Goal: Task Accomplishment & Management: Manage account settings

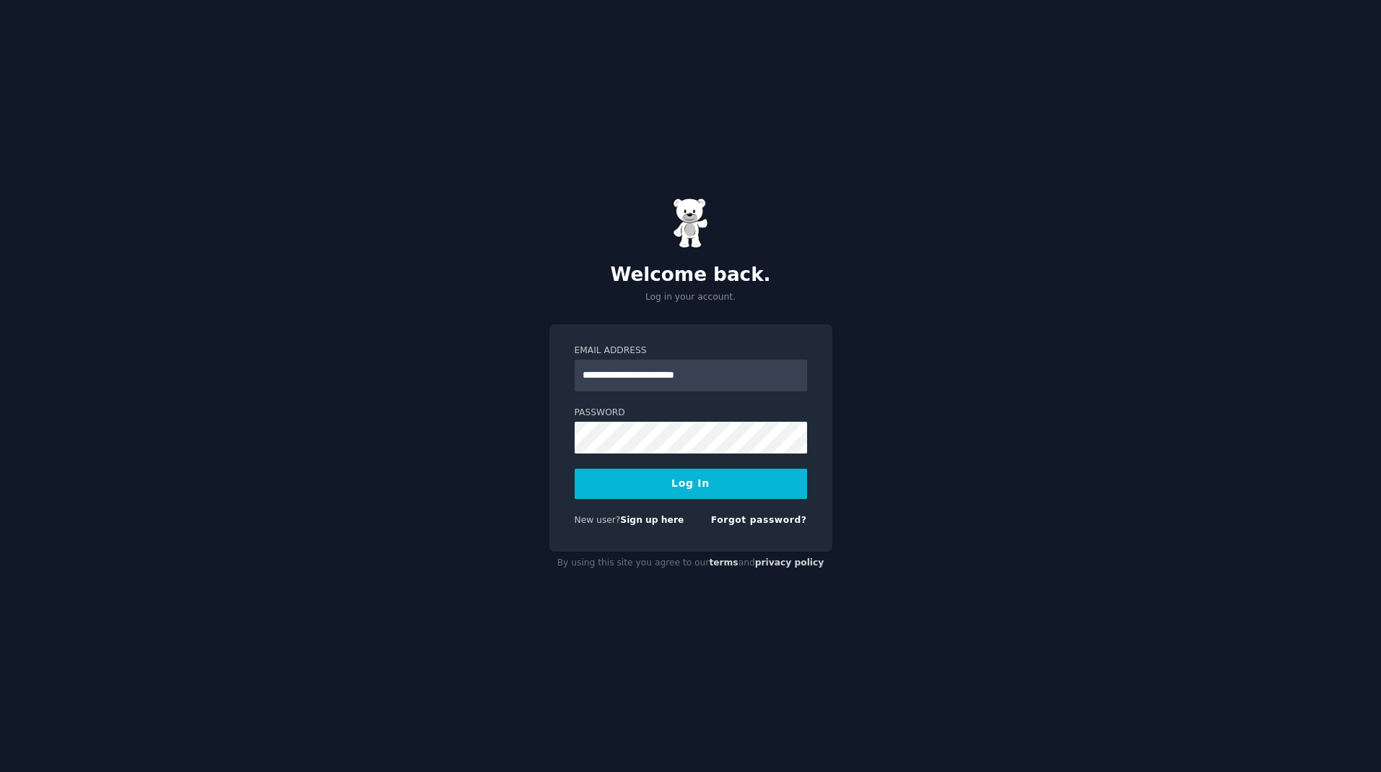
click at [710, 491] on button "Log In" at bounding box center [691, 483] width 232 height 30
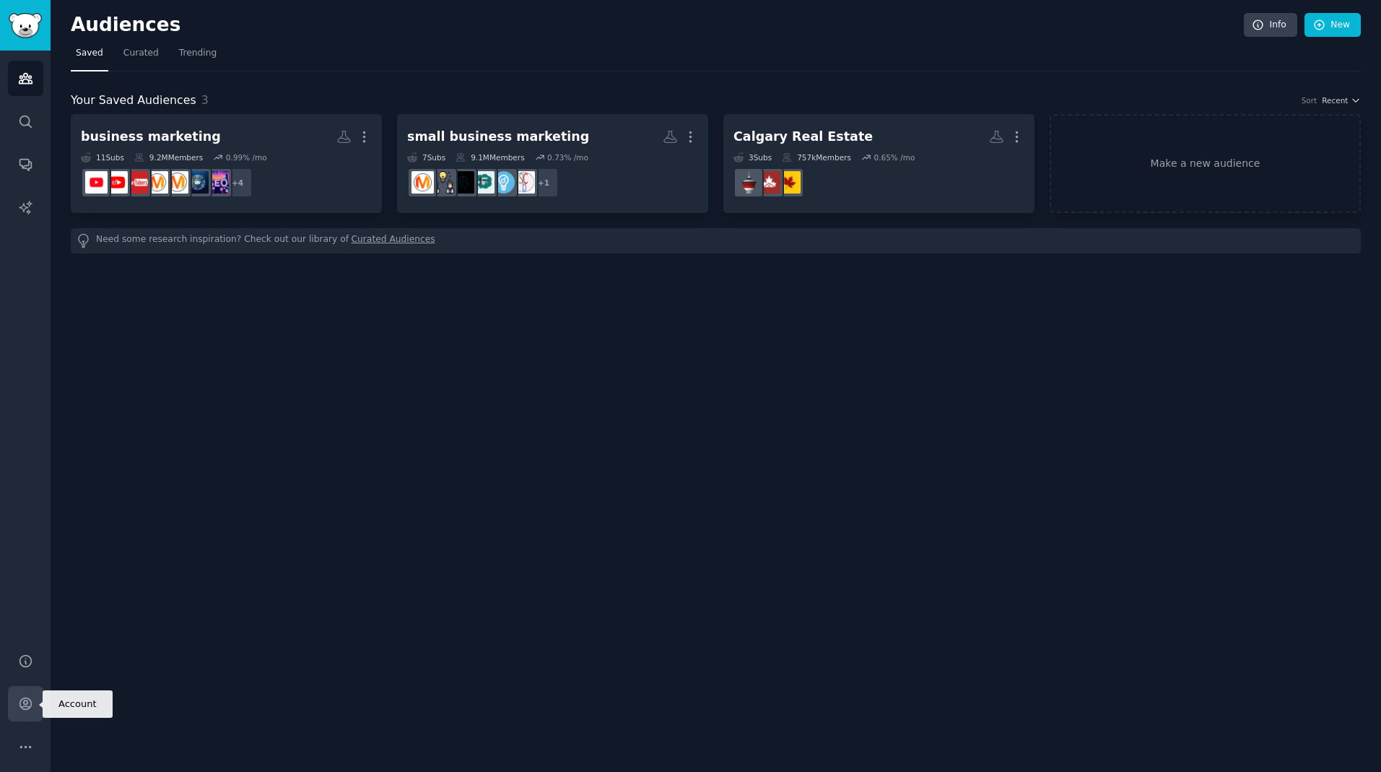
click at [27, 706] on icon "Sidebar" at bounding box center [25, 704] width 12 height 12
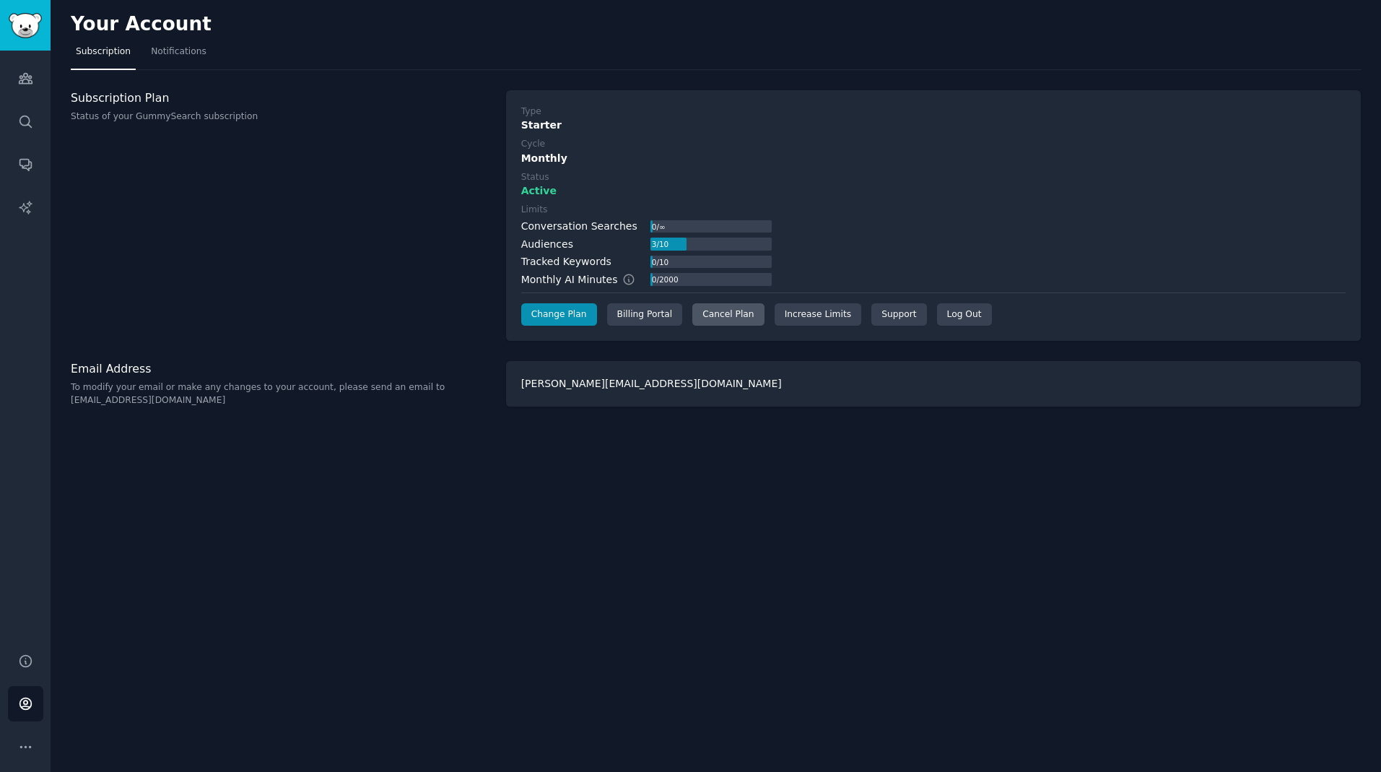
click at [733, 312] on div "Cancel Plan" at bounding box center [727, 314] width 71 height 23
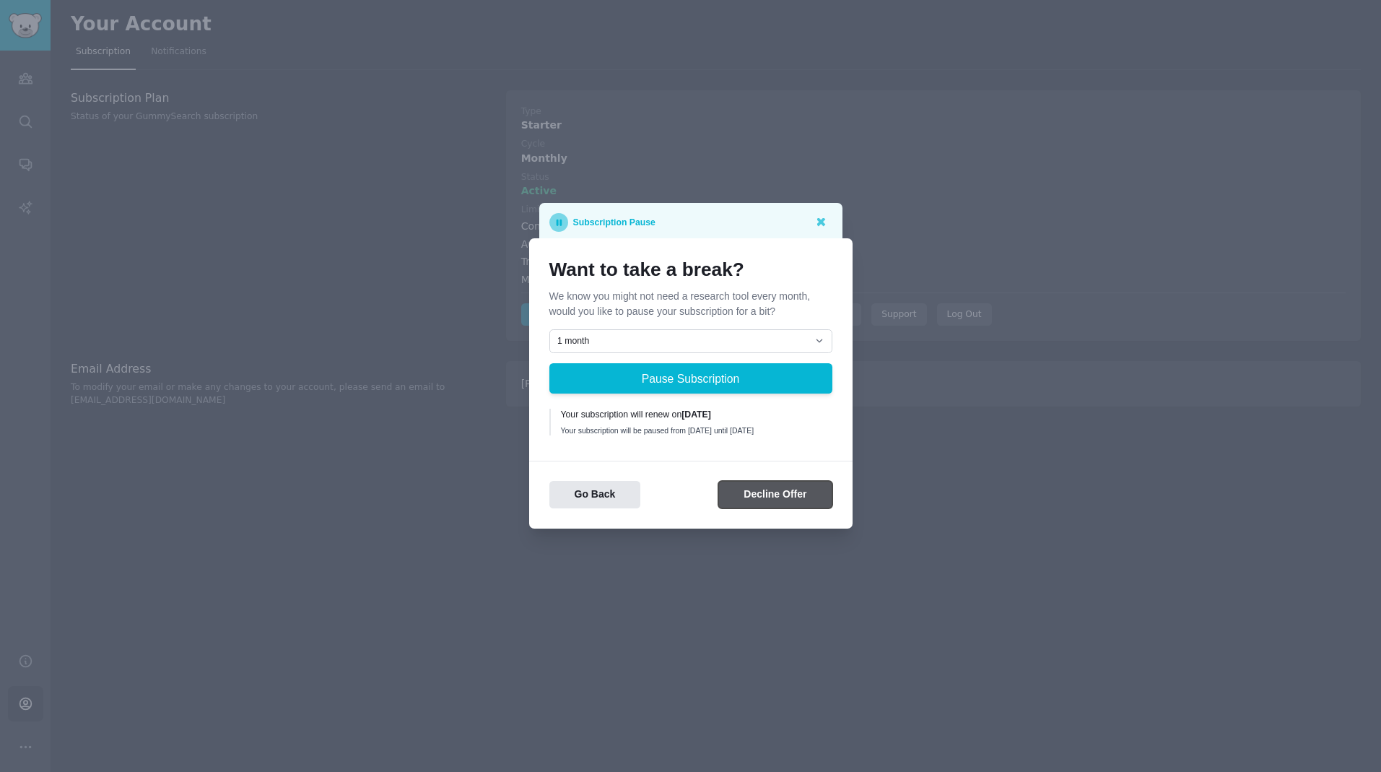
click at [765, 499] on button "Decline Offer" at bounding box center [774, 495] width 113 height 28
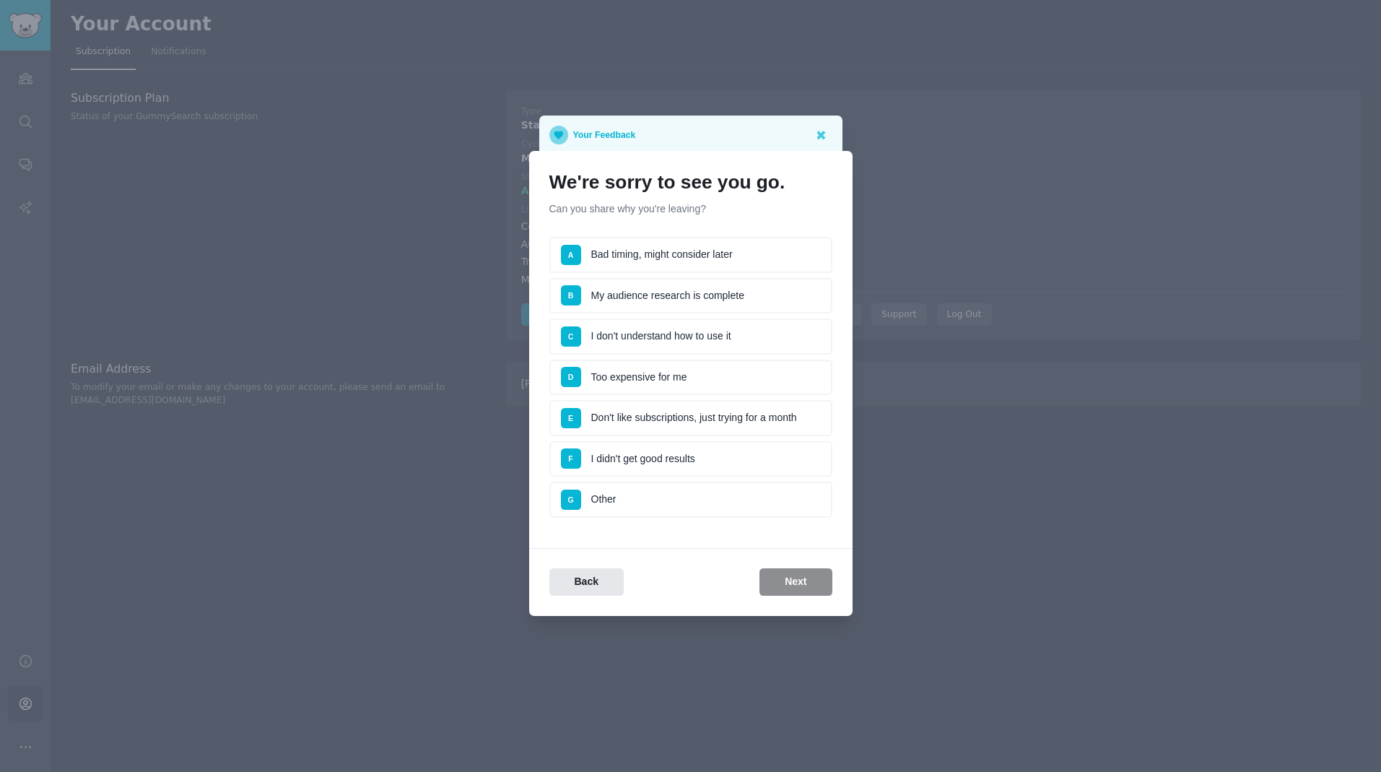
click at [706, 464] on li "F I didn't get good results" at bounding box center [690, 459] width 283 height 36
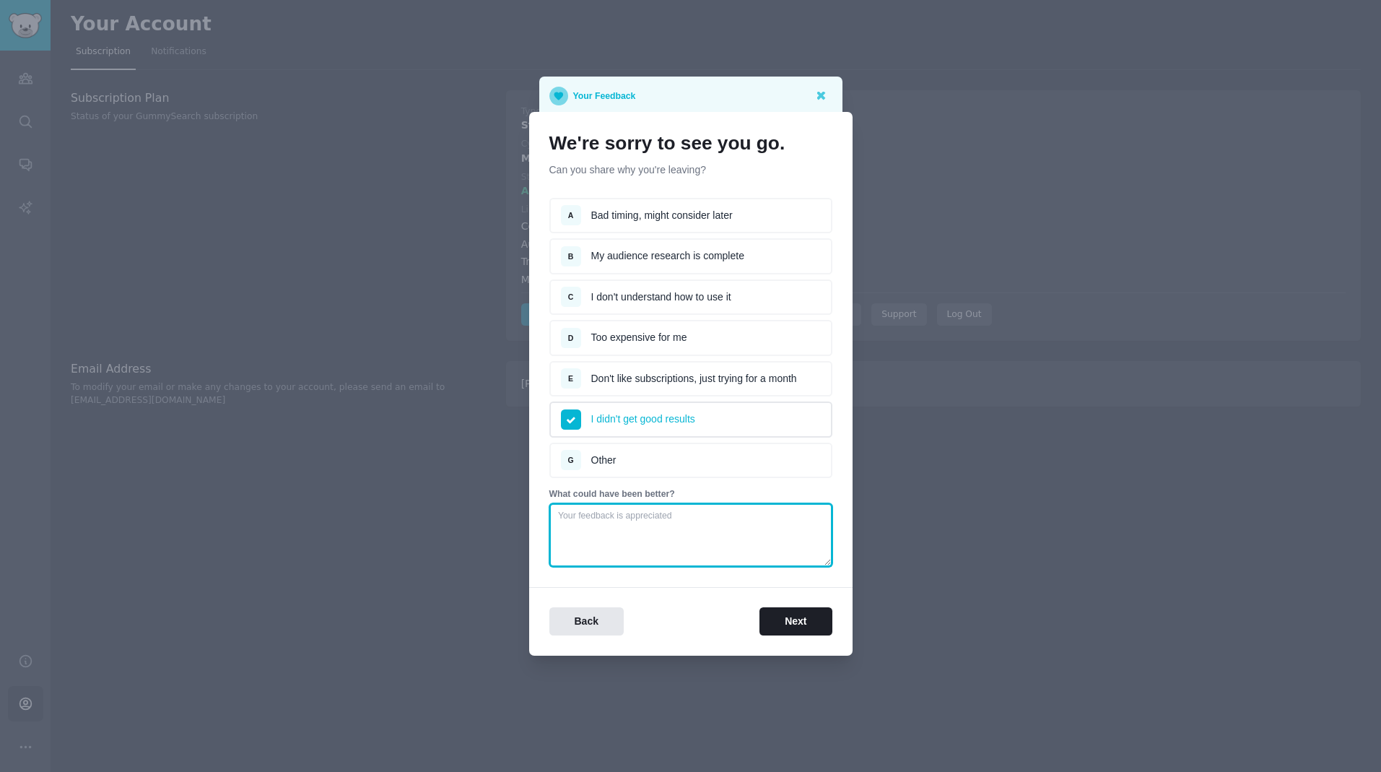
click at [728, 528] on textarea at bounding box center [690, 535] width 283 height 64
type textarea "sdf"
click at [804, 620] on button "Next" at bounding box center [795, 621] width 72 height 28
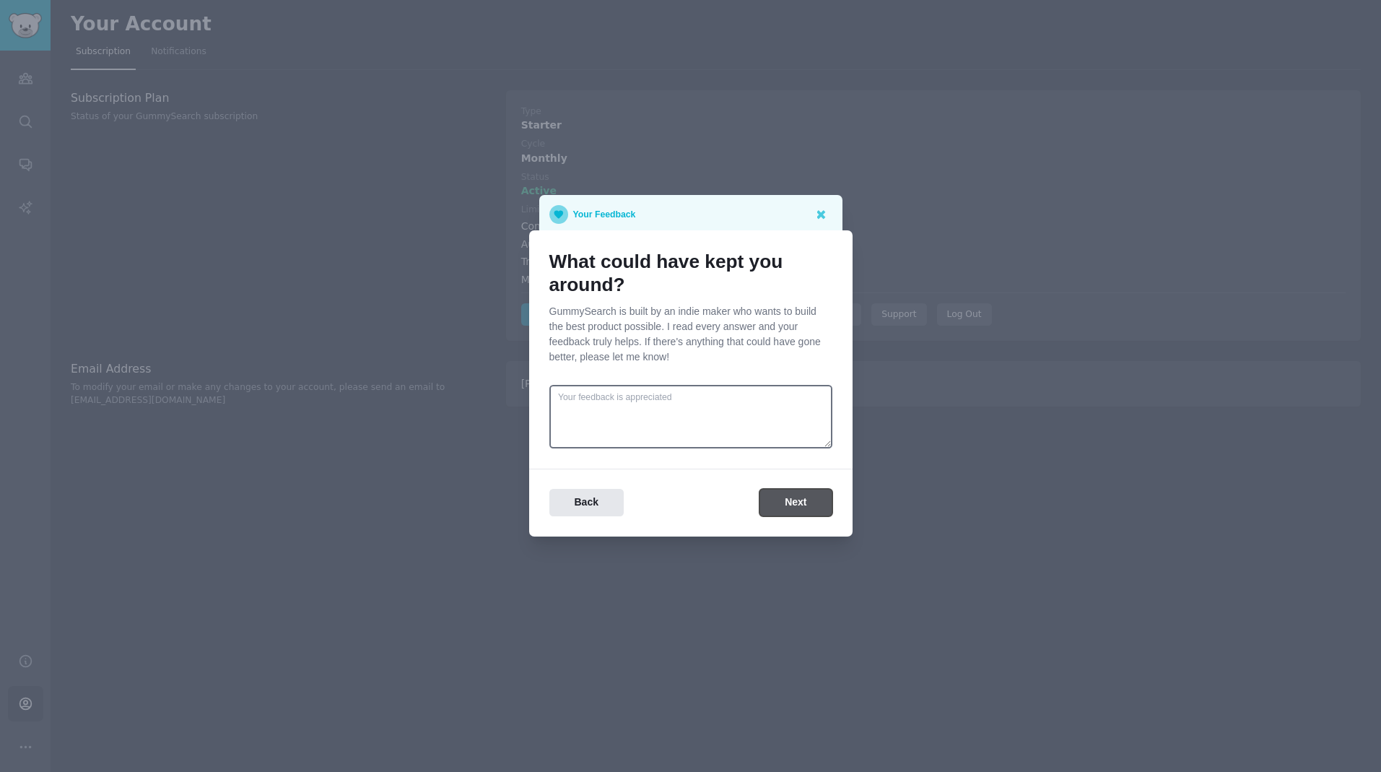
click at [789, 500] on button "Next" at bounding box center [795, 503] width 72 height 28
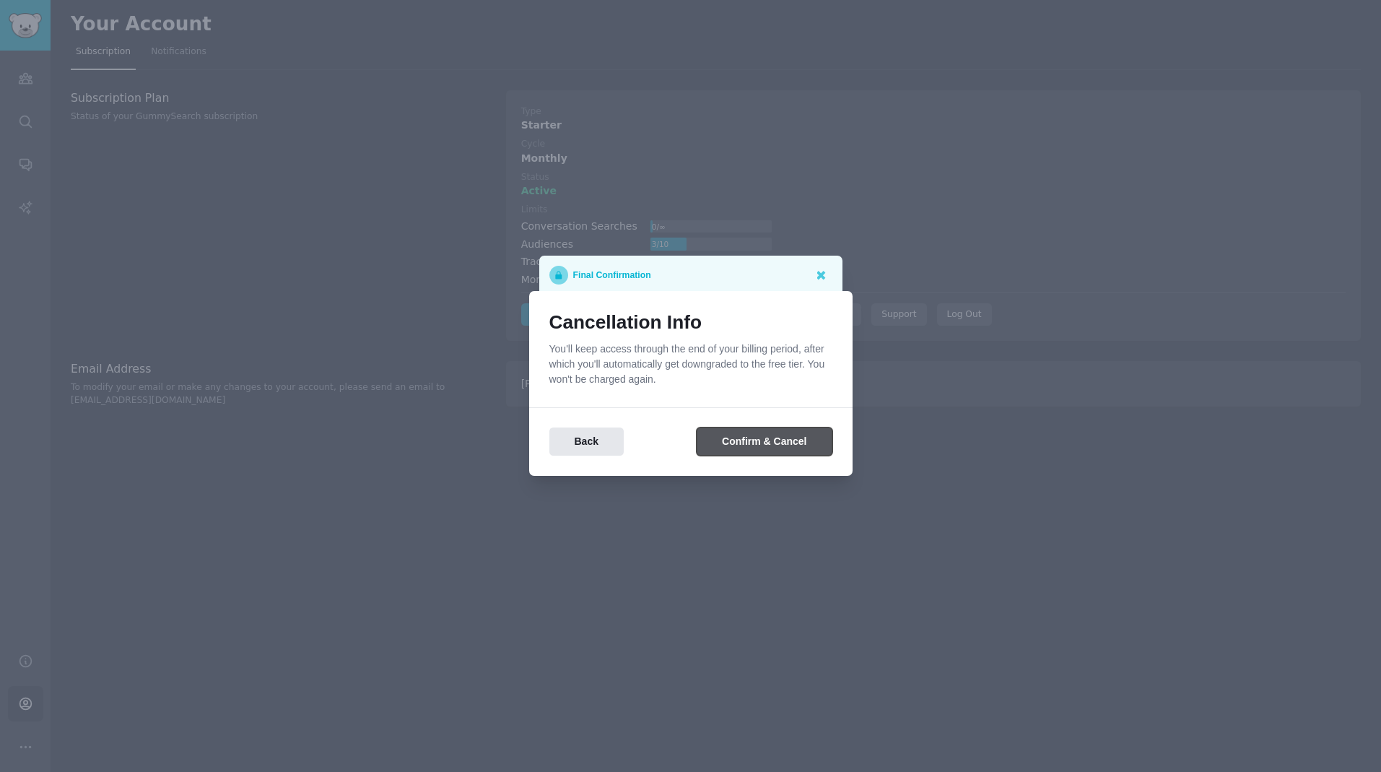
click at [760, 439] on button "Confirm & Cancel" at bounding box center [763, 441] width 135 height 28
